Goal: Task Accomplishment & Management: Complete application form

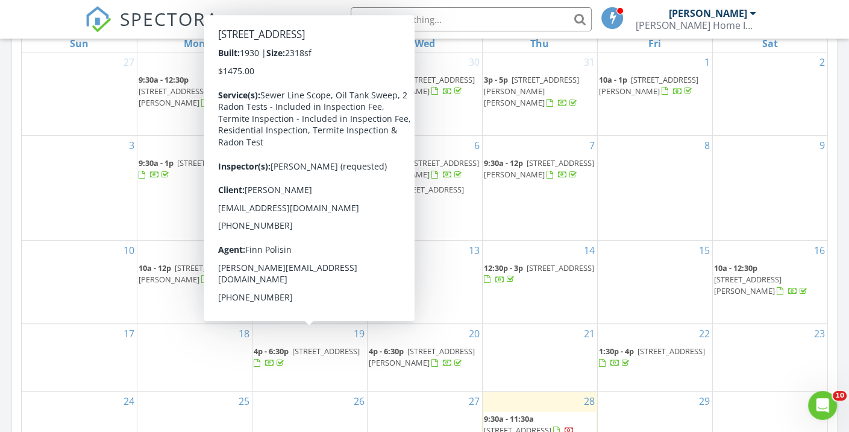
scroll to position [583, 0]
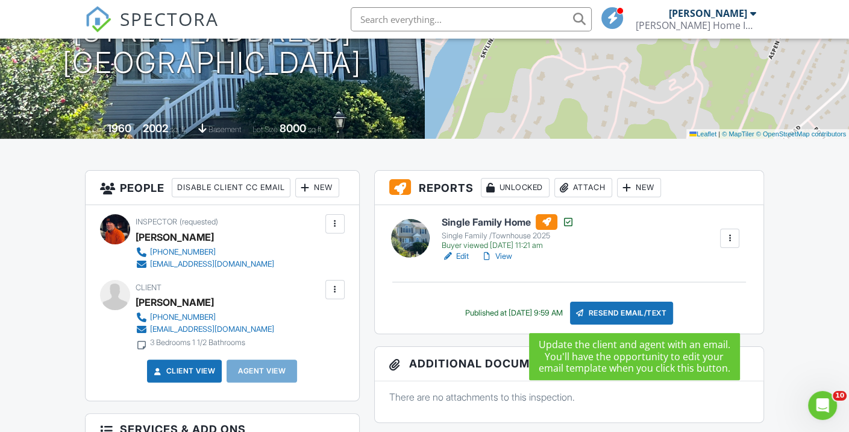
click at [614, 313] on div "Resend Email/Text" at bounding box center [622, 312] width 104 height 23
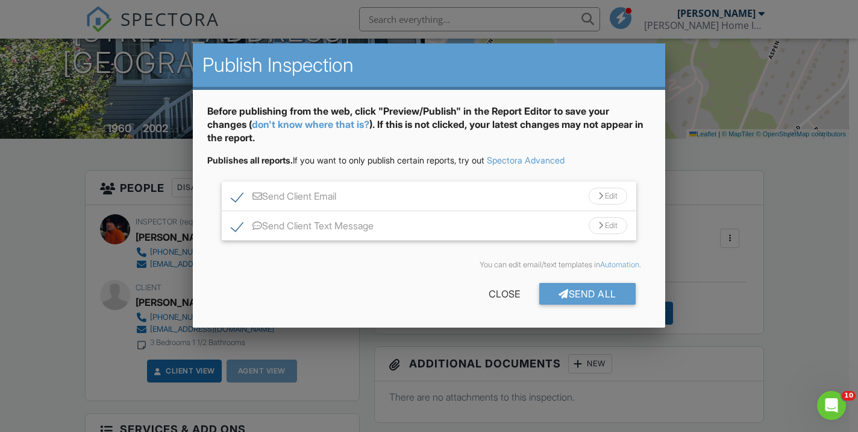
click at [599, 227] on div at bounding box center [601, 226] width 5 height 8
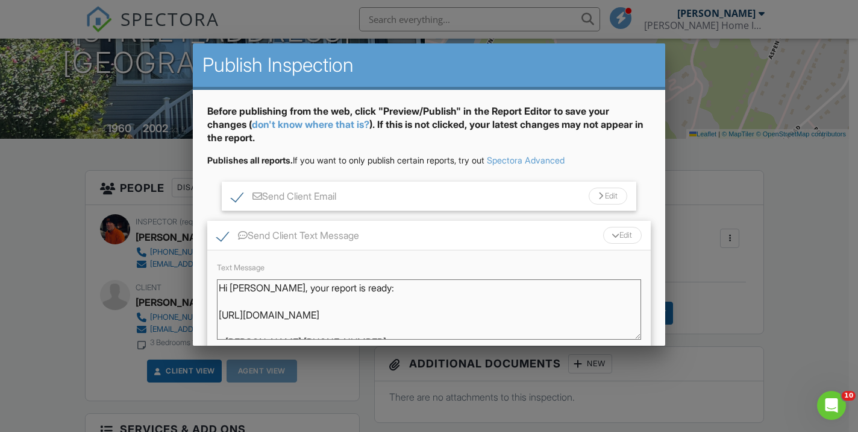
click at [265, 290] on textarea "Hi Zane, your report is ready: https://app.spectora.com/u/PWcWfj8 - Jack McEvoy…" at bounding box center [429, 309] width 424 height 60
click at [244, 315] on textarea "Hi Zane, your report is ready: https://app.spectora.com/u/PWcWfj8 - Jack McEvoy…" at bounding box center [429, 309] width 424 height 60
type textarea "Hi Zane, Your revised report is ready: https://app.spectora.com/u/PWcWfj8 - Jac…"
click at [611, 235] on div at bounding box center [615, 235] width 8 height 5
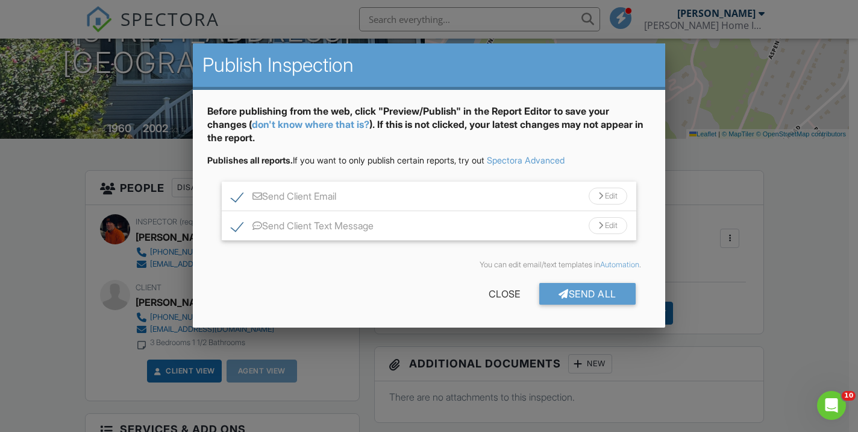
click at [599, 203] on div "Edit" at bounding box center [608, 195] width 39 height 17
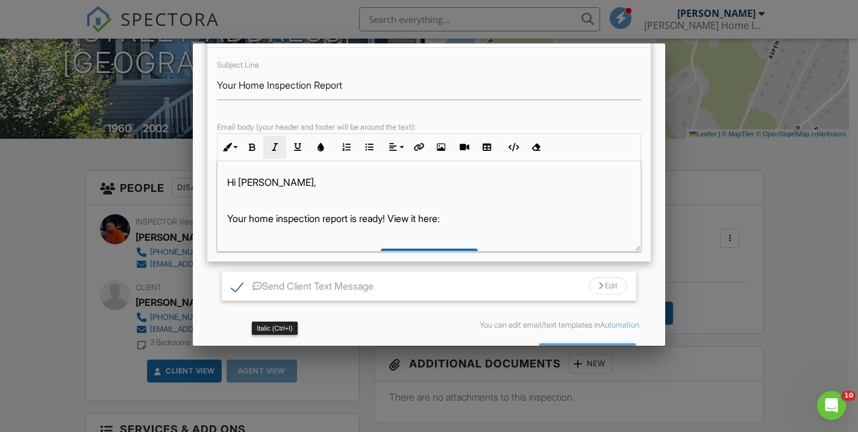
scroll to position [169, 0]
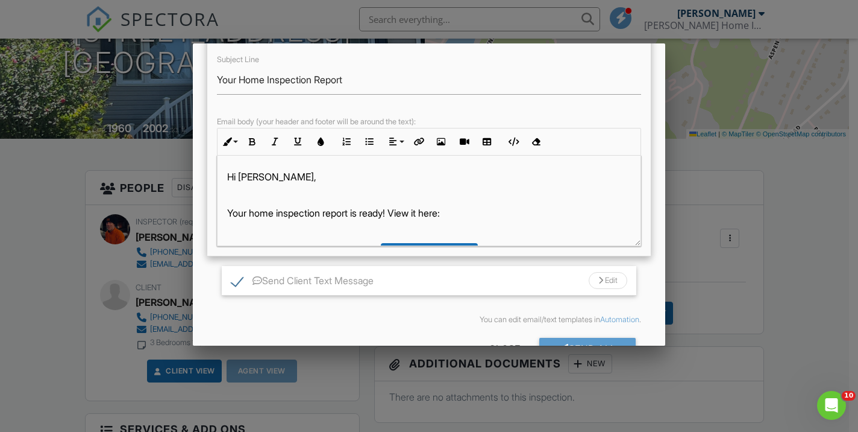
click at [253, 217] on p "Your home inspection report is ready! View it here:" at bounding box center [428, 212] width 403 height 13
click at [552, 340] on div "Send All" at bounding box center [588, 349] width 96 height 22
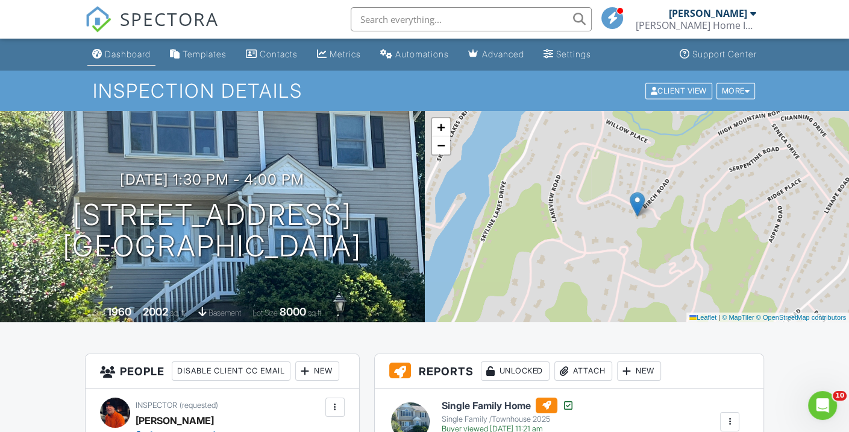
click at [124, 54] on div "Dashboard" at bounding box center [128, 54] width 46 height 10
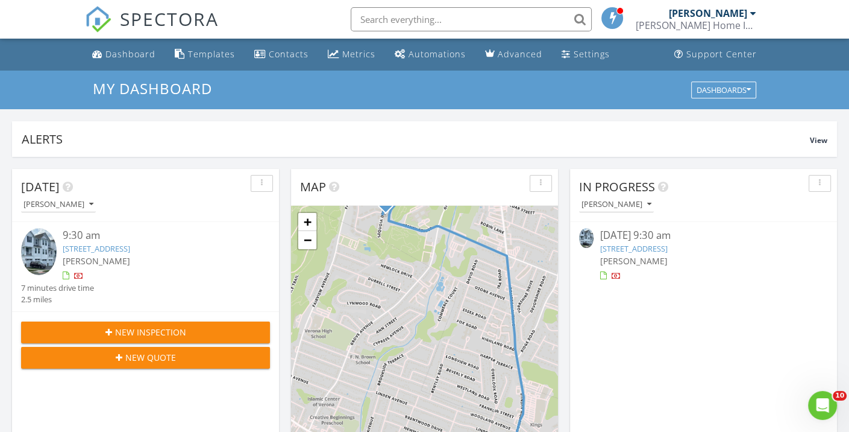
click at [183, 329] on span "New Inspection" at bounding box center [150, 332] width 71 height 13
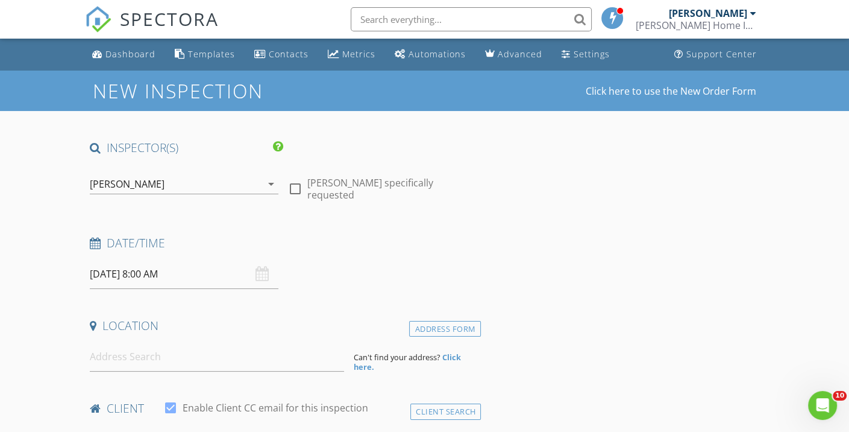
click at [294, 184] on div at bounding box center [295, 188] width 20 height 20
checkbox input "true"
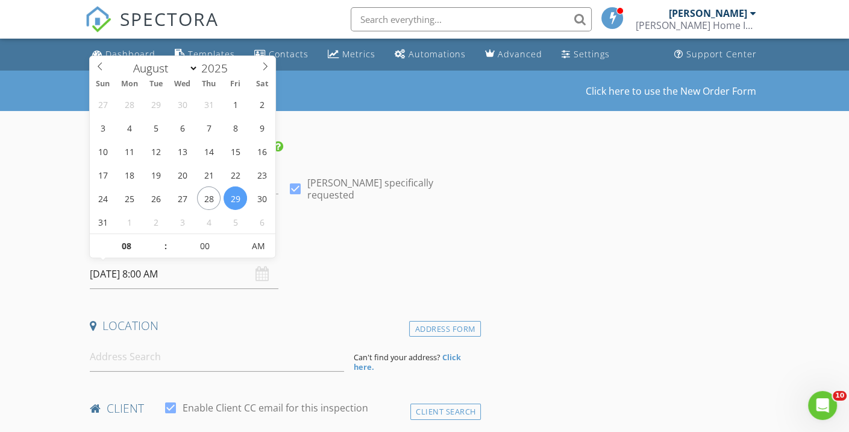
click at [147, 274] on input "08/29/2025 8:00 AM" at bounding box center [184, 274] width 189 height 30
type input "08/30/2025 8:00 AM"
type input "09"
type input "08/30/2025 9:00 AM"
click at [160, 239] on span at bounding box center [160, 240] width 8 height 12
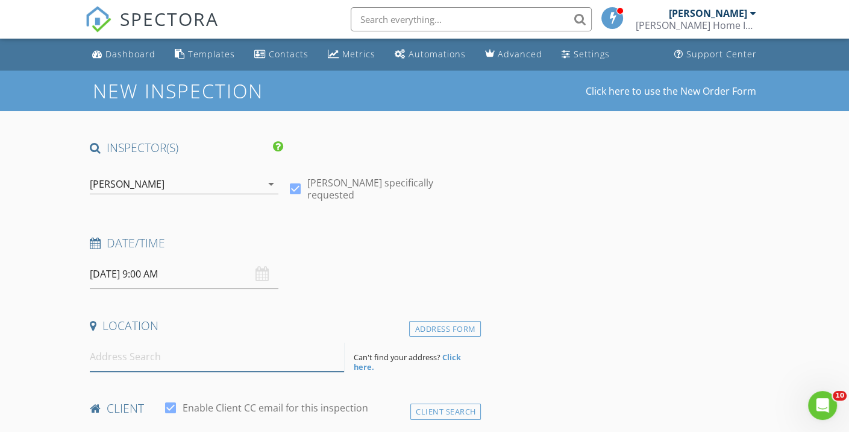
click at [163, 362] on input at bounding box center [217, 357] width 254 height 30
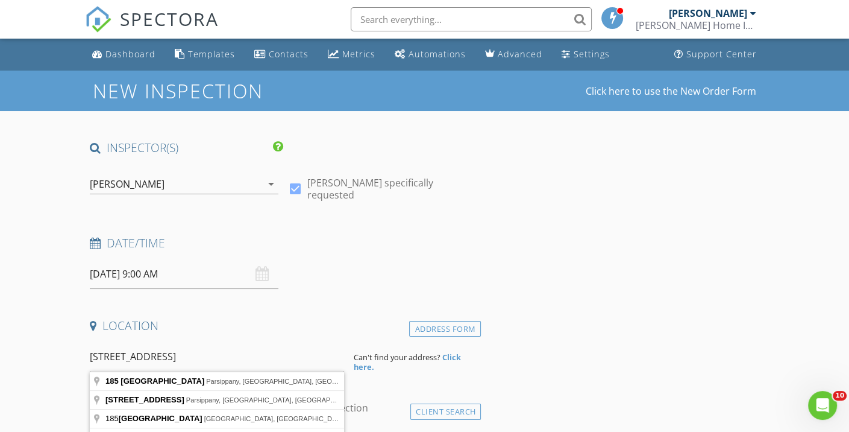
type input "185 North Beverwyck Road, Parsippany, NJ, USA"
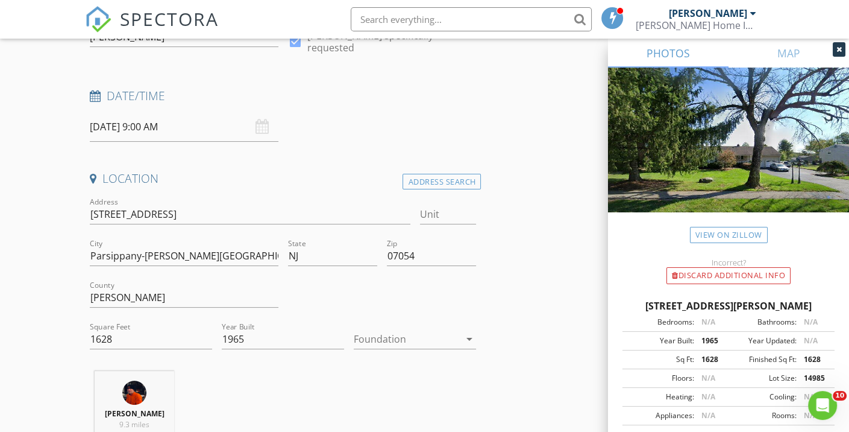
scroll to position [151, 0]
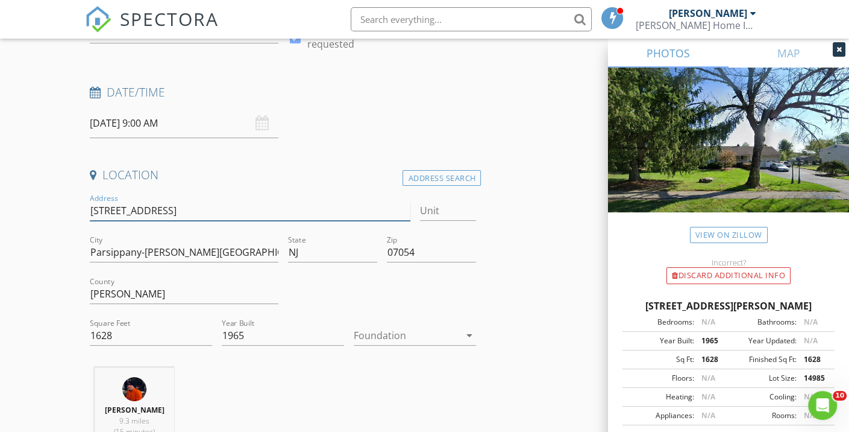
click at [174, 210] on input "185 N Beverwyck Rd" at bounding box center [250, 211] width 321 height 20
type input "185 N Beverwyck Road"
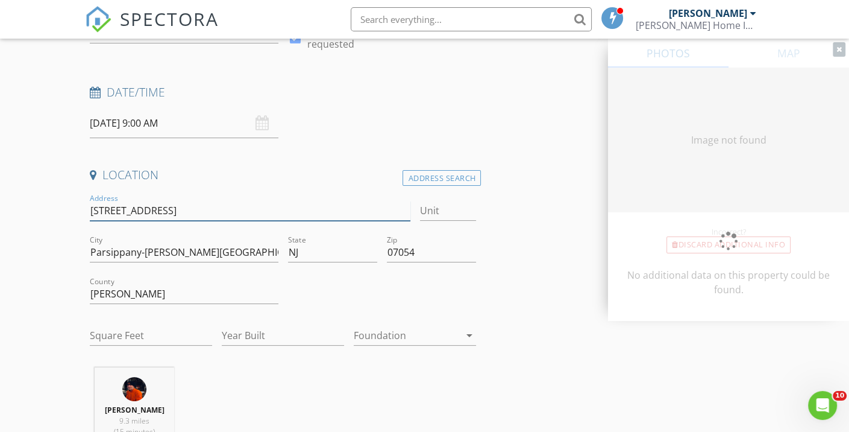
type input "185 N Beverwyck Road"
click at [378, 333] on div at bounding box center [407, 335] width 106 height 19
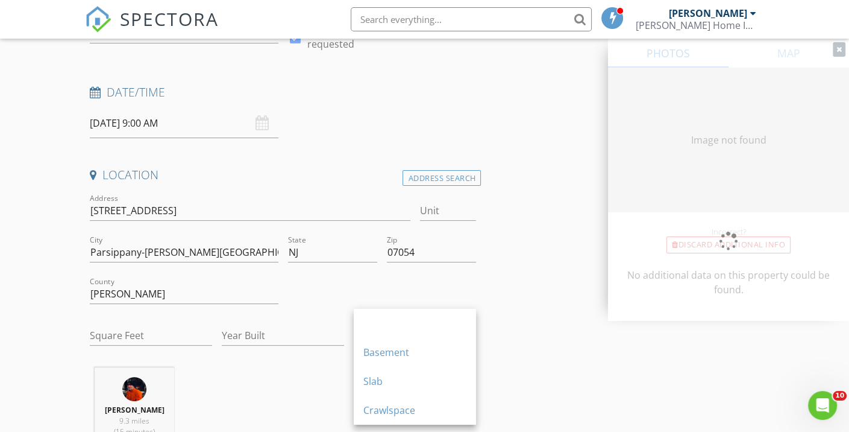
type input "1628"
type input "1965"
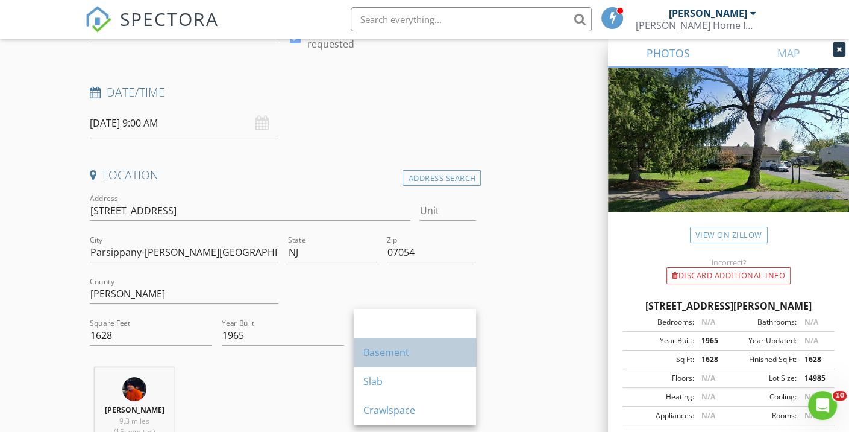
click at [380, 354] on div "Basement" at bounding box center [415, 352] width 103 height 14
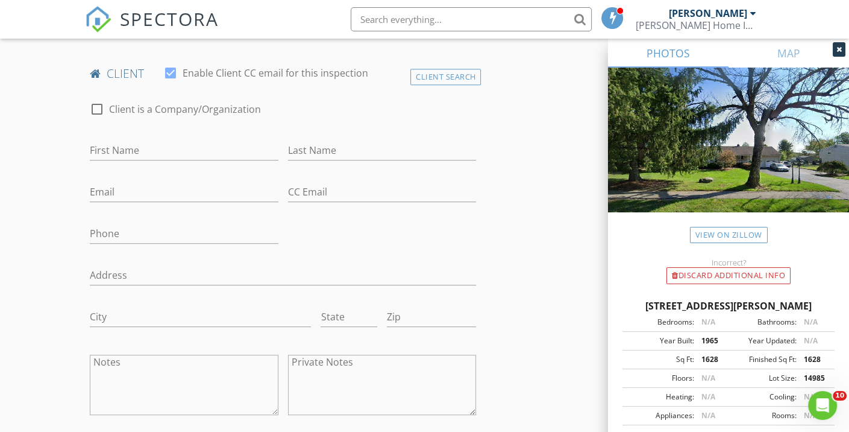
scroll to position [581, 0]
click at [156, 150] on input "First Name" at bounding box center [184, 150] width 189 height 20
type input "Anand"
type input "Persaud"
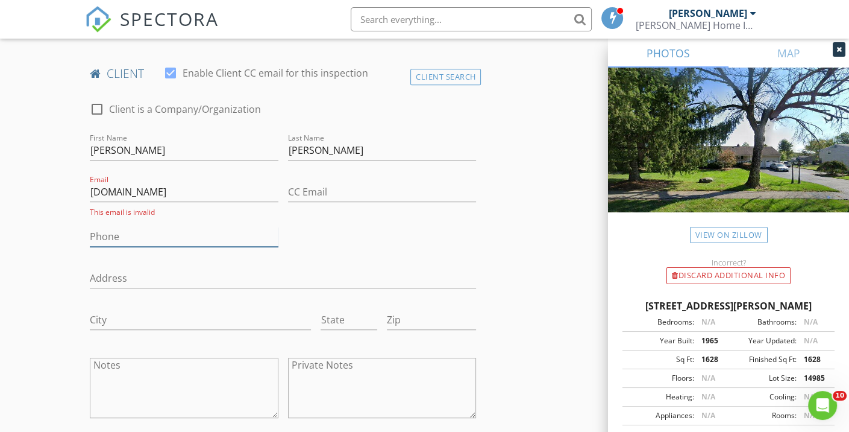
click at [143, 240] on input "Phone" at bounding box center [184, 237] width 189 height 20
click at [150, 189] on input "APERSAUD07YAHOO.COM" at bounding box center [184, 192] width 189 height 20
type input "APERSAUD07@YAHOO.COM"
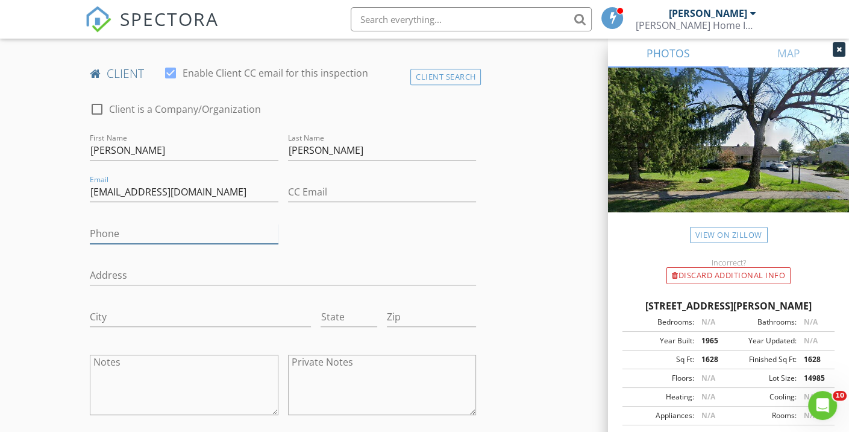
click at [130, 238] on input "Phone" at bounding box center [184, 234] width 189 height 20
type input "[PHONE_NUMBER]"
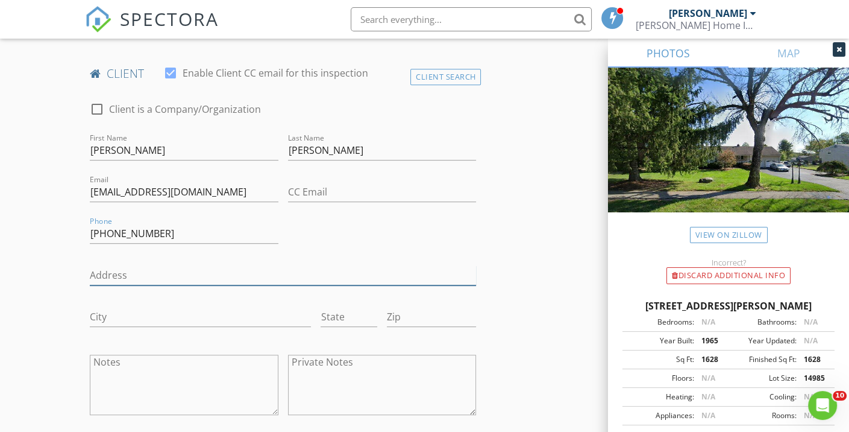
click at [177, 277] on input "Address" at bounding box center [283, 275] width 387 height 20
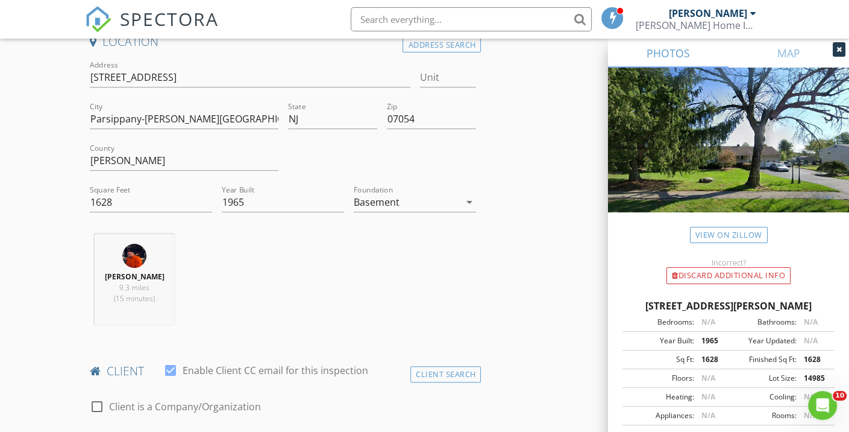
scroll to position [279, 0]
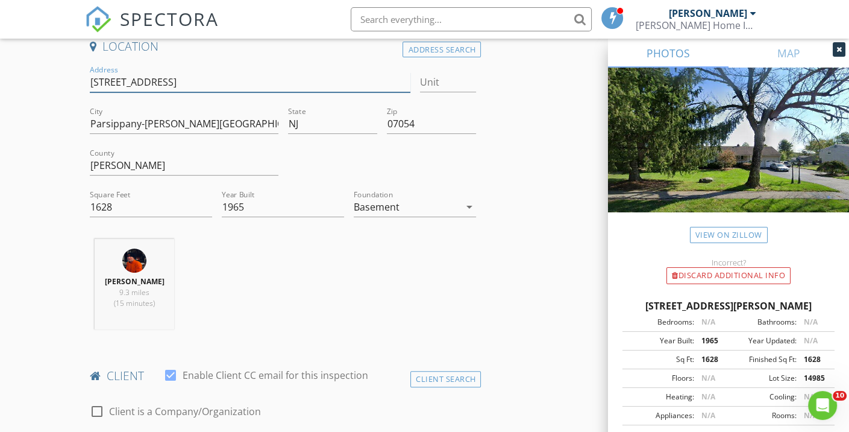
drag, startPoint x: 197, startPoint y: 81, endPoint x: 91, endPoint y: 81, distance: 106.1
click at [91, 81] on input "[STREET_ADDRESS]" at bounding box center [250, 82] width 321 height 20
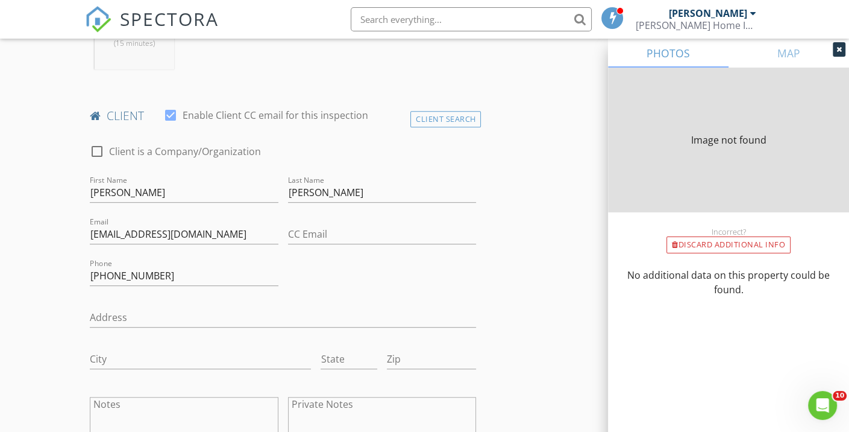
type input "1628"
type input "1965"
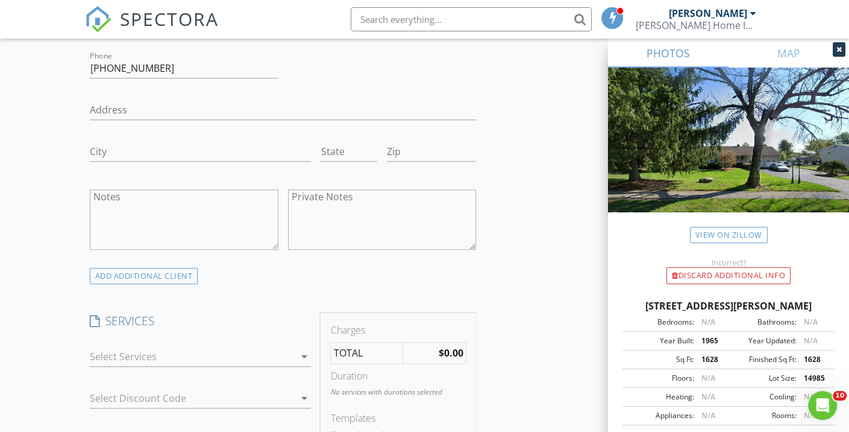
scroll to position [745, 0]
click at [136, 114] on input "Address" at bounding box center [283, 111] width 387 height 20
paste input "[STREET_ADDRESS]"
type input "[STREET_ADDRESS]"
click at [122, 150] on input "City" at bounding box center [201, 153] width 222 height 20
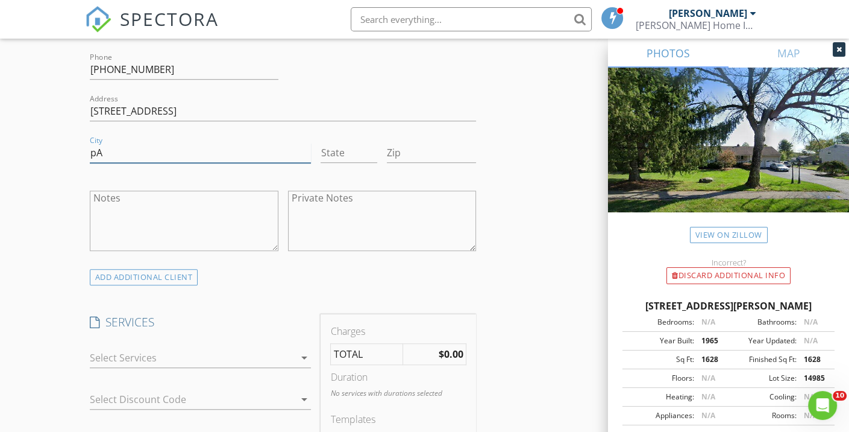
type input "p"
type input "Parsippany"
type input "NJ"
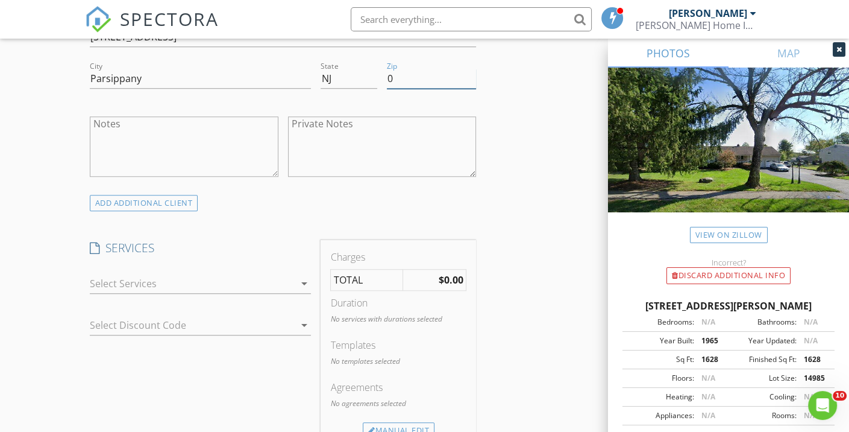
scroll to position [820, 0]
type input "07054"
click at [148, 142] on textarea "Notes" at bounding box center [184, 146] width 189 height 60
type textarea "3 Bedrooms 2 Bathrooms"
click at [152, 283] on div at bounding box center [192, 282] width 205 height 19
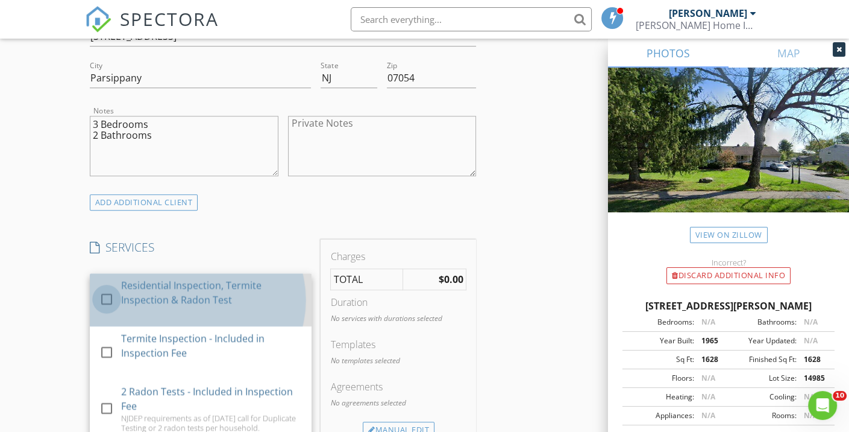
click at [104, 301] on div at bounding box center [106, 299] width 20 height 20
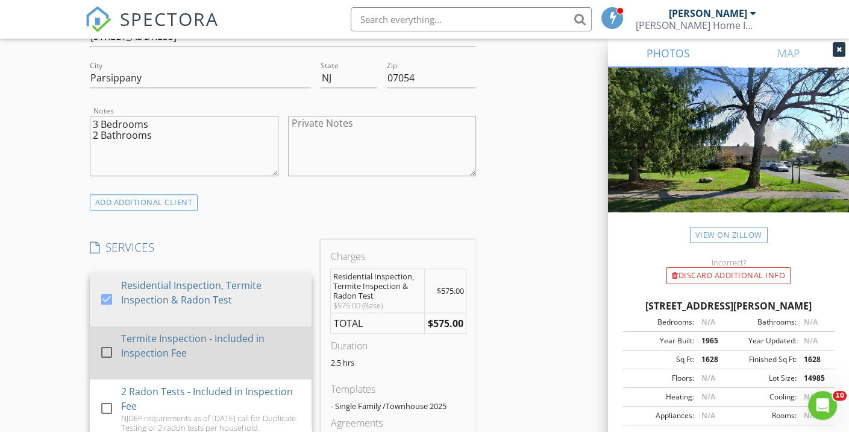
click at [106, 354] on div at bounding box center [106, 352] width 20 height 20
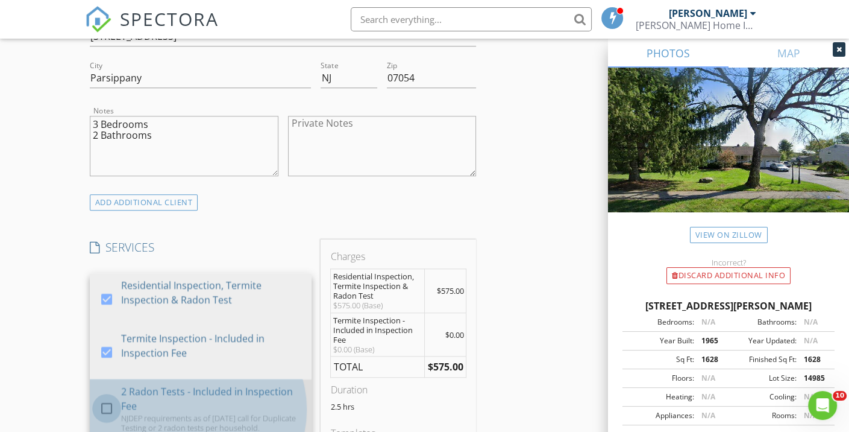
click at [109, 405] on div at bounding box center [106, 408] width 20 height 20
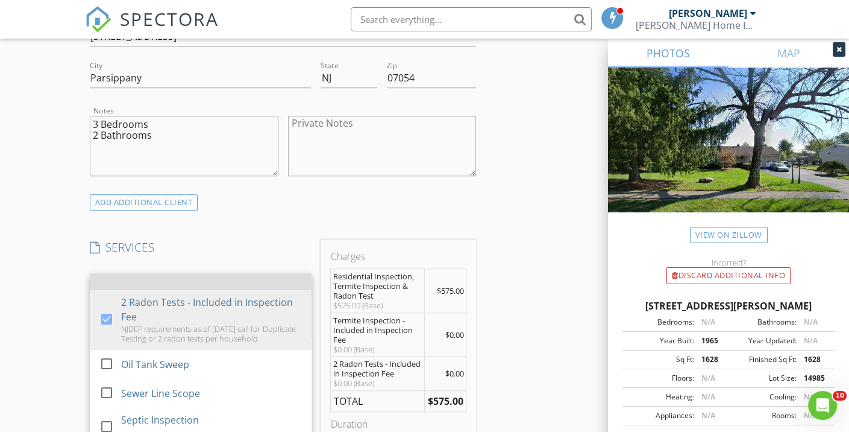
scroll to position [92, 0]
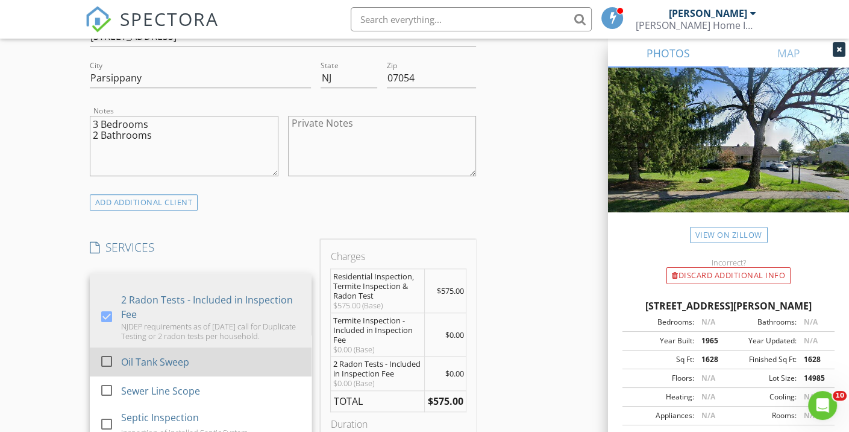
click at [109, 358] on div at bounding box center [106, 361] width 20 height 20
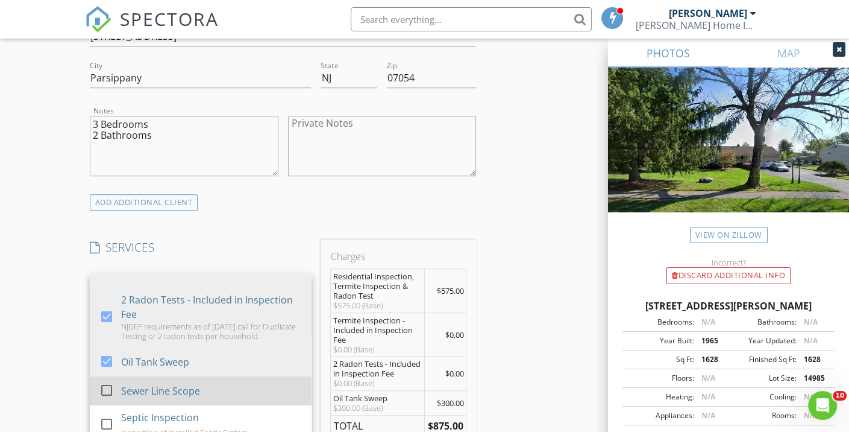
click at [109, 390] on div at bounding box center [106, 390] width 20 height 20
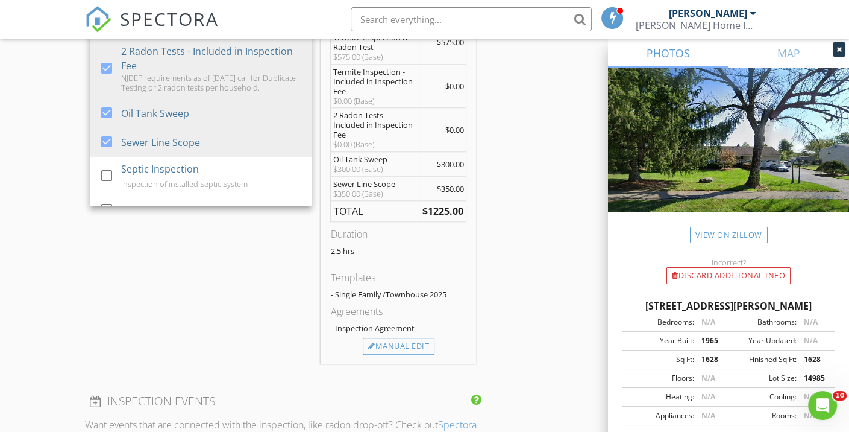
scroll to position [1102, 0]
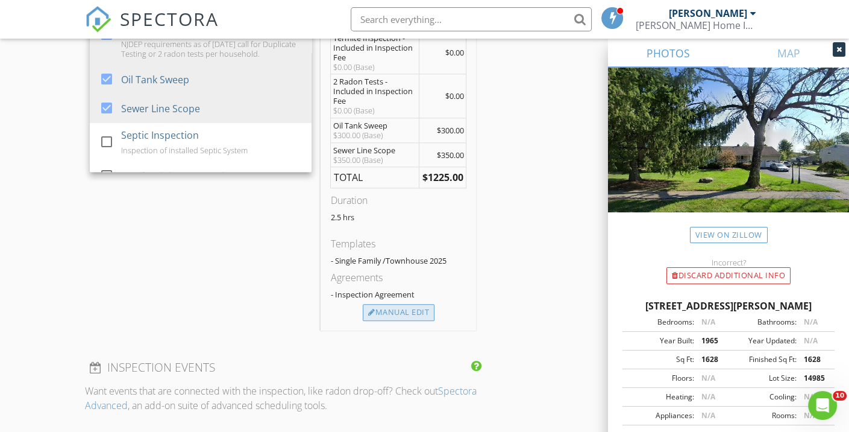
click at [393, 308] on div "Manual Edit" at bounding box center [399, 312] width 72 height 17
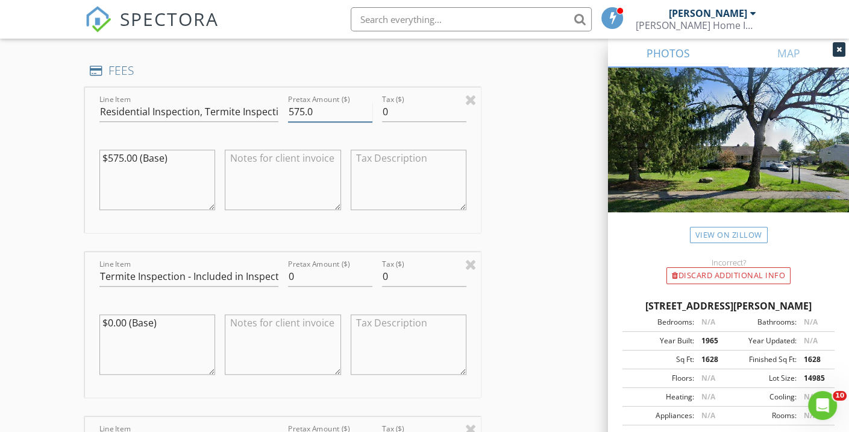
click at [301, 113] on input "575.0" at bounding box center [330, 112] width 84 height 20
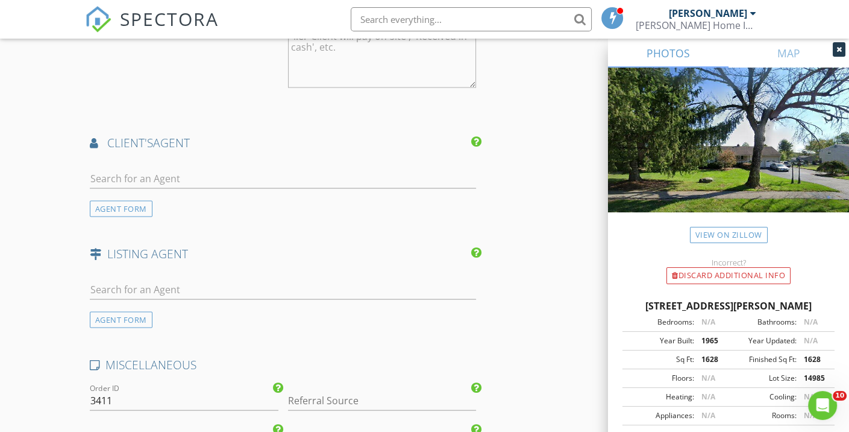
scroll to position [2203, 0]
type input "625.0"
click at [140, 177] on input "text" at bounding box center [283, 178] width 387 height 20
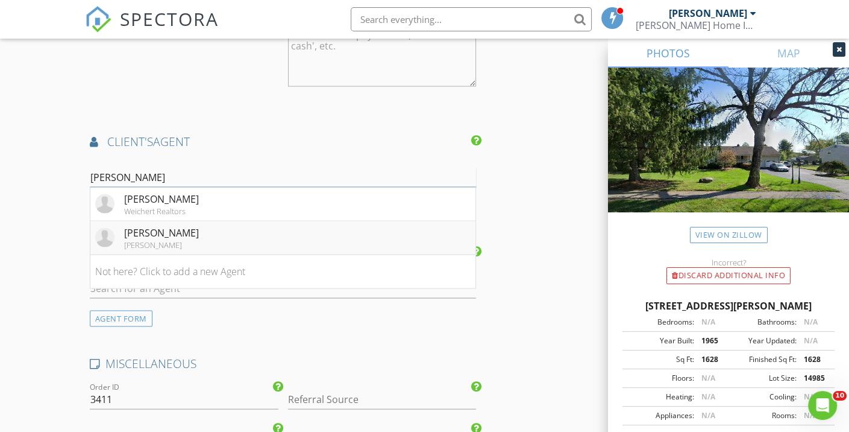
type input "[PERSON_NAME]"
click at [174, 232] on div "[PERSON_NAME]" at bounding box center [161, 232] width 75 height 14
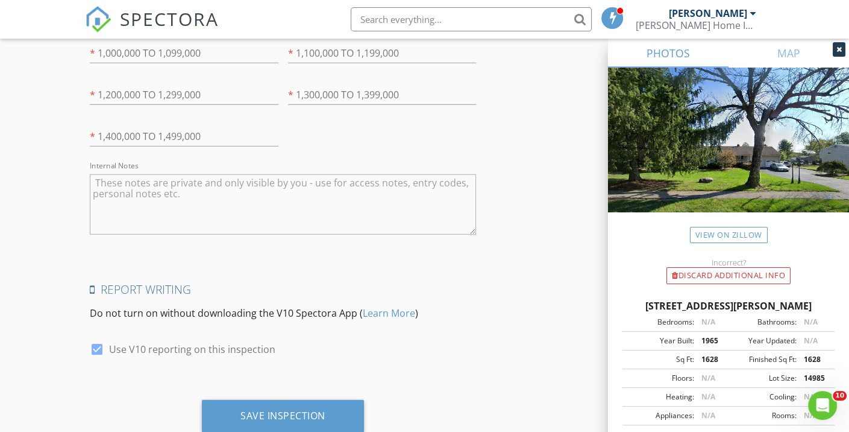
scroll to position [3064, 0]
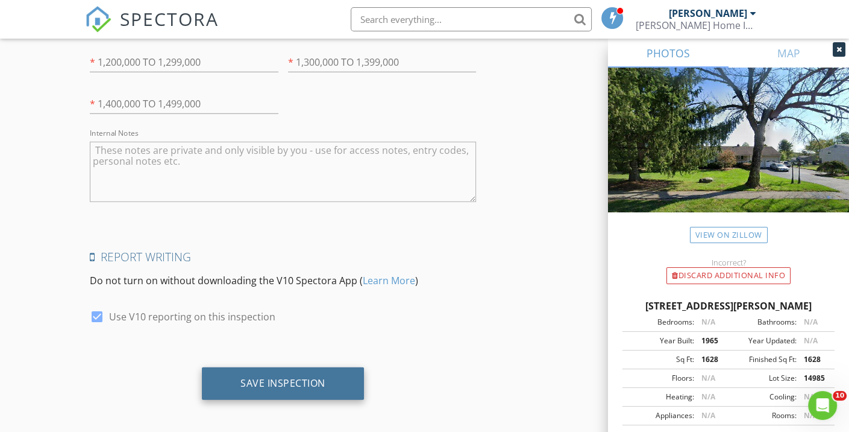
click at [313, 377] on div "Save Inspection" at bounding box center [283, 383] width 85 height 12
